Goal: Answer question/provide support: Share knowledge or assist other users

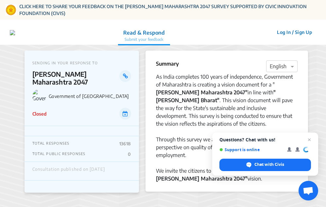
click at [69, 142] on p "TOTAL RESPONSES" at bounding box center [50, 143] width 37 height 5
click at [79, 153] on div "TOTAL RESPONSES 13618 TOTAL PUBLIC RESPONSES 0" at bounding box center [82, 149] width 114 height 26
click at [80, 152] on p "TOTAL PUBLIC RESPONSES" at bounding box center [58, 154] width 53 height 5
click at [156, 35] on p "Read & Respond" at bounding box center [144, 33] width 42 height 8
click at [126, 111] on icon at bounding box center [125, 113] width 5 height 5
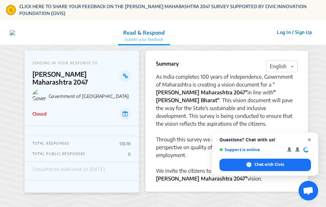
click at [311, 140] on span "Open chat" at bounding box center [309, 140] width 8 height 8
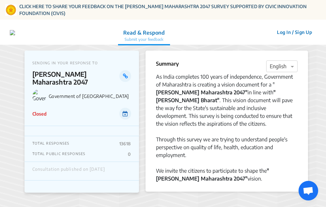
click at [126, 111] on icon at bounding box center [125, 113] width 5 height 5
drag, startPoint x: 131, startPoint y: 140, endPoint x: 112, endPoint y: 140, distance: 18.6
click at [112, 141] on div "TOTAL RESPONSES 13618" at bounding box center [81, 143] width 99 height 5
drag, startPoint x: 112, startPoint y: 140, endPoint x: 123, endPoint y: 151, distance: 15.7
click at [123, 152] on div "TOTAL PUBLIC RESPONSES 0" at bounding box center [81, 154] width 99 height 5
